Goal: Task Accomplishment & Management: Use online tool/utility

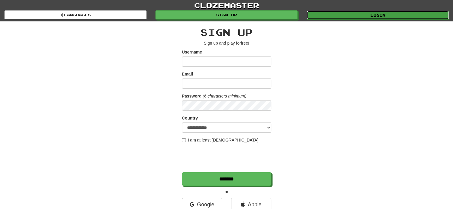
click at [335, 15] on link "Login" at bounding box center [378, 15] width 142 height 9
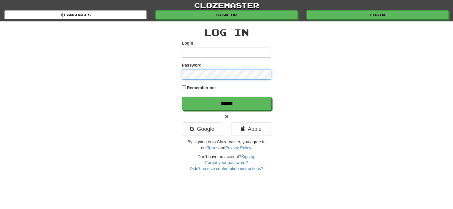
click at [211, 79] on form "Login Password Remember me ******" at bounding box center [226, 75] width 89 height 70
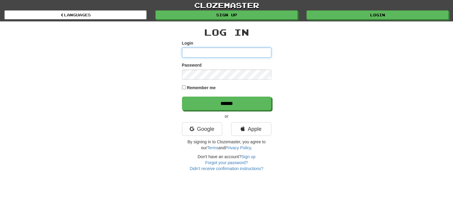
type input "**********"
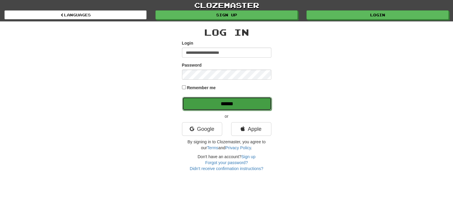
click at [224, 104] on input "******" at bounding box center [226, 104] width 89 height 14
